Goal: Task Accomplishment & Management: Manage account settings

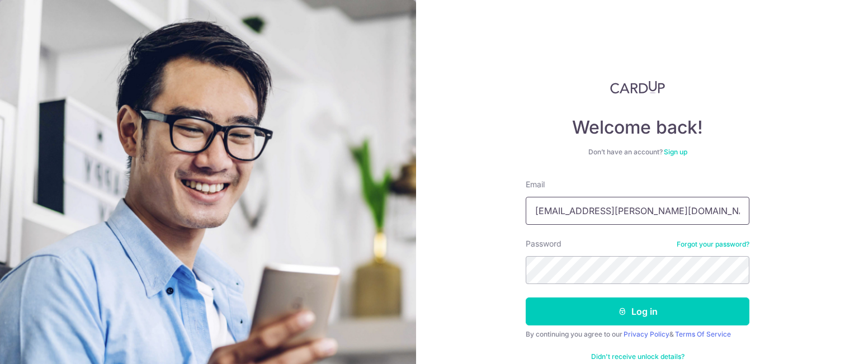
type input "[EMAIL_ADDRESS][PERSON_NAME][DOMAIN_NAME]"
click at [526, 298] on button "Log in" at bounding box center [638, 312] width 224 height 28
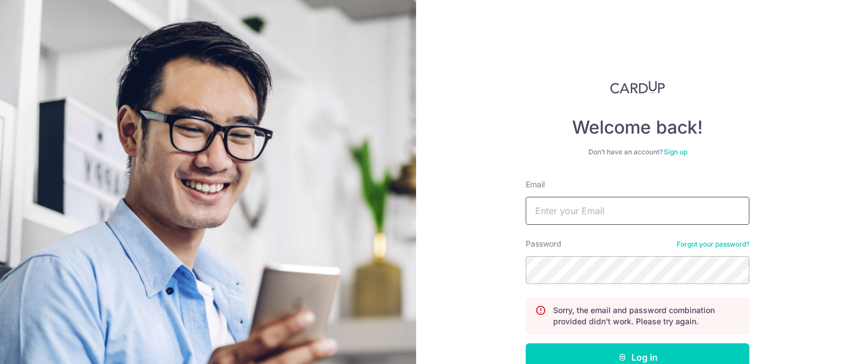
click at [586, 211] on input "Email" at bounding box center [638, 211] width 224 height 28
type input "bernicelimsh@gmail.com"
click at [526, 343] on button "Log in" at bounding box center [638, 357] width 224 height 28
